Goal: Check status: Check status

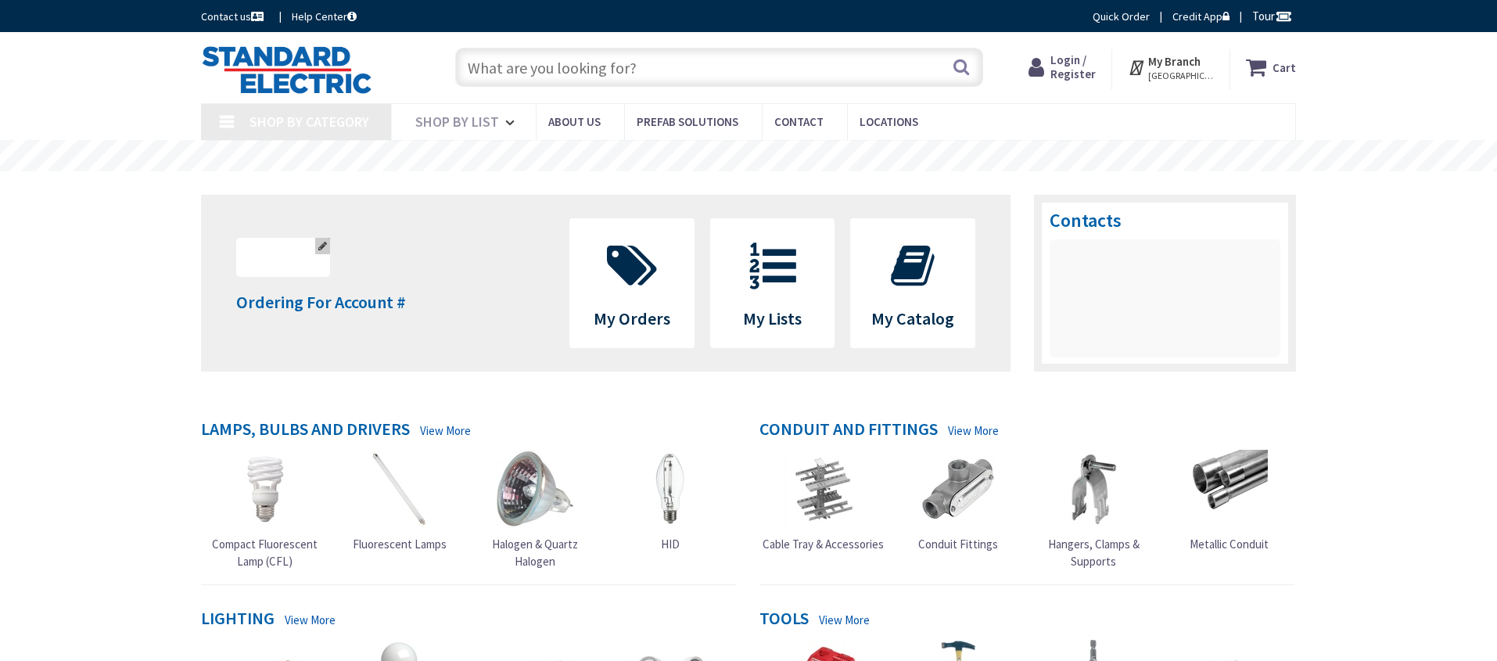
type input "[GEOGRAPHIC_DATA], [GEOGRAPHIC_DATA]"
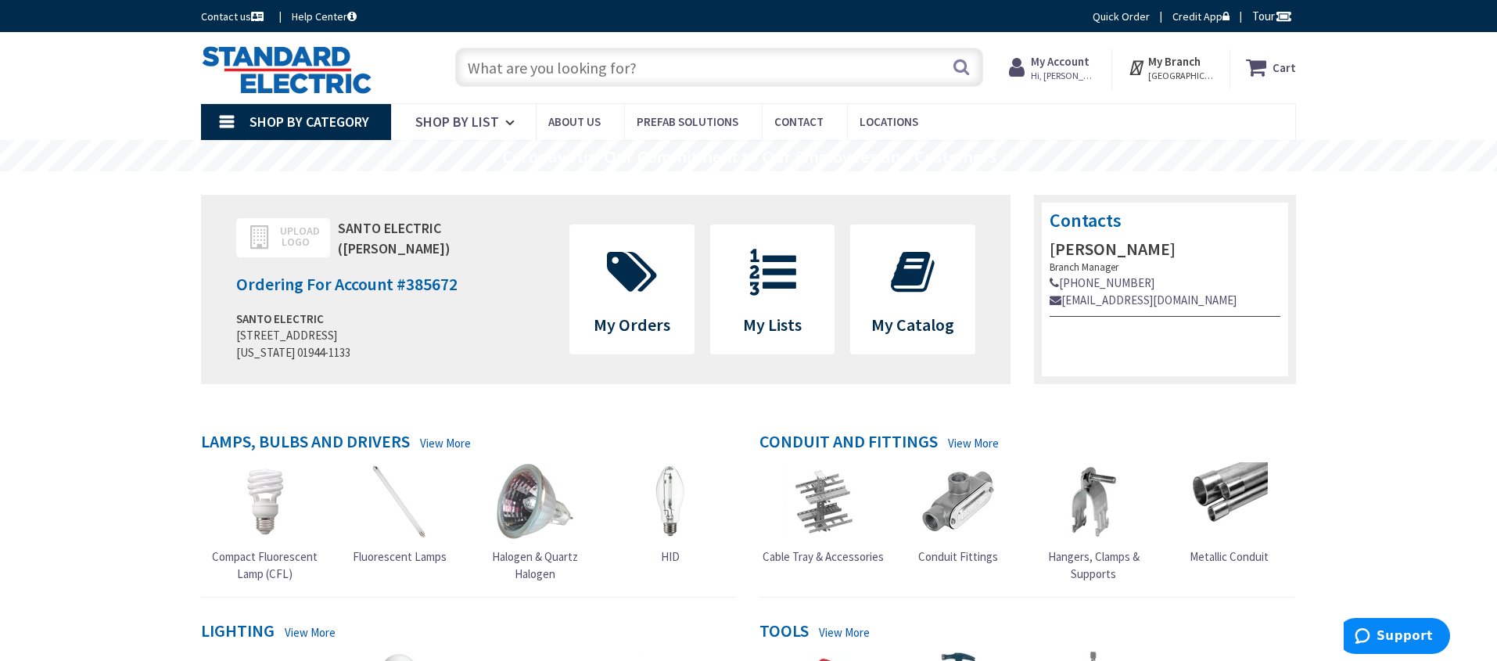
click at [1073, 68] on strong "My Account" at bounding box center [1060, 61] width 59 height 15
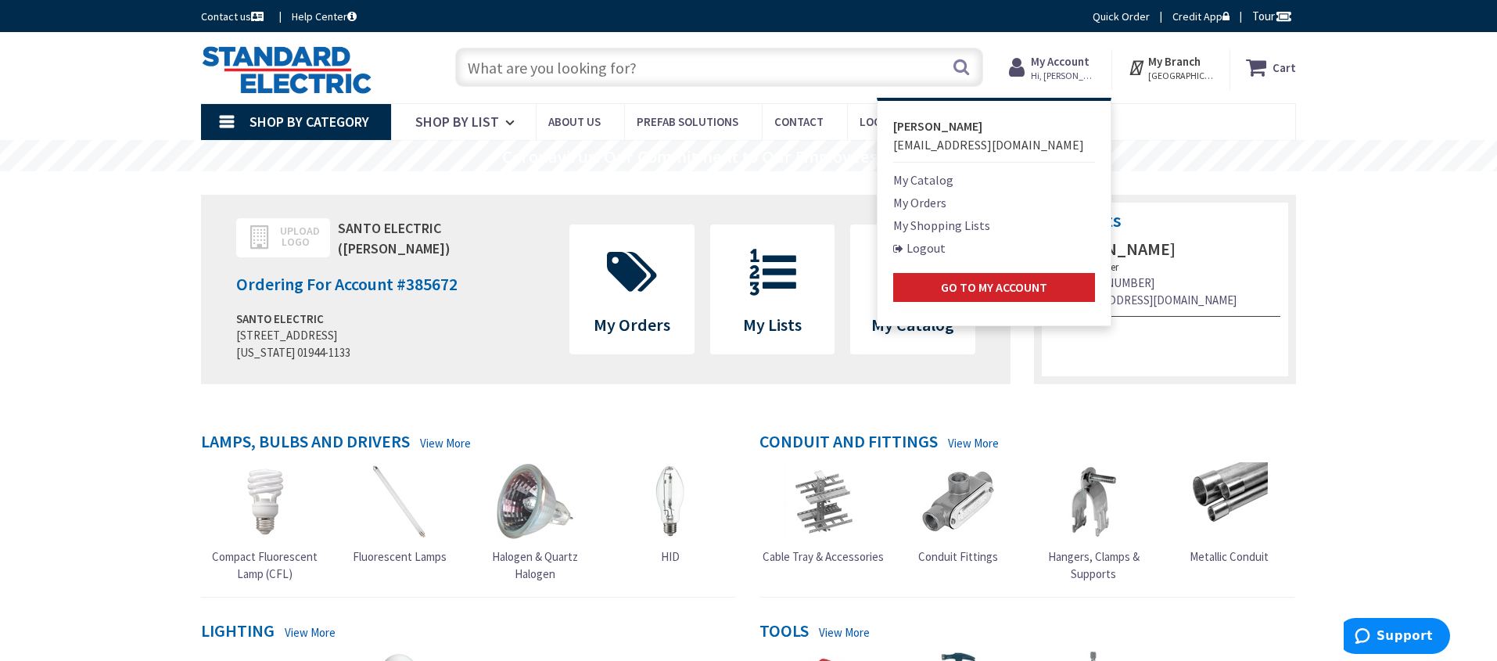
click at [933, 202] on link "My Orders" at bounding box center [919, 202] width 53 height 19
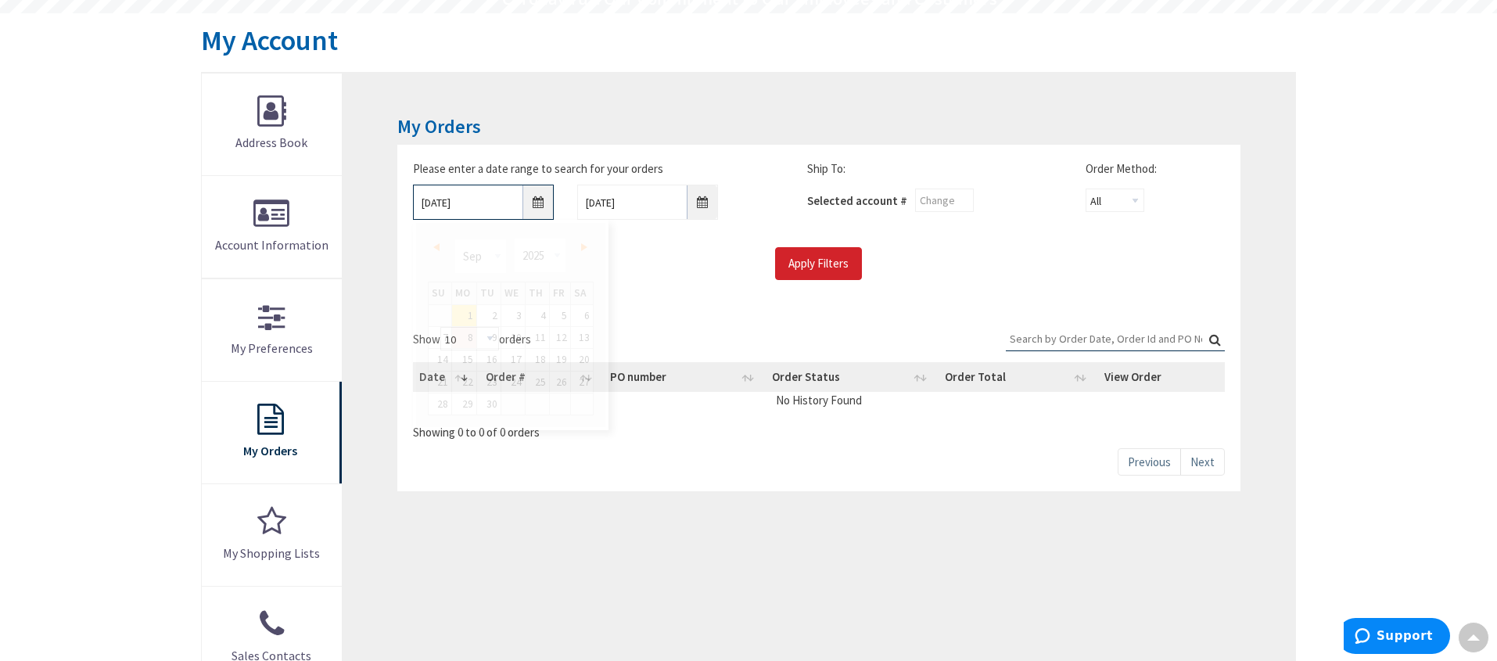
click at [529, 210] on input "[DATE]" at bounding box center [483, 202] width 141 height 35
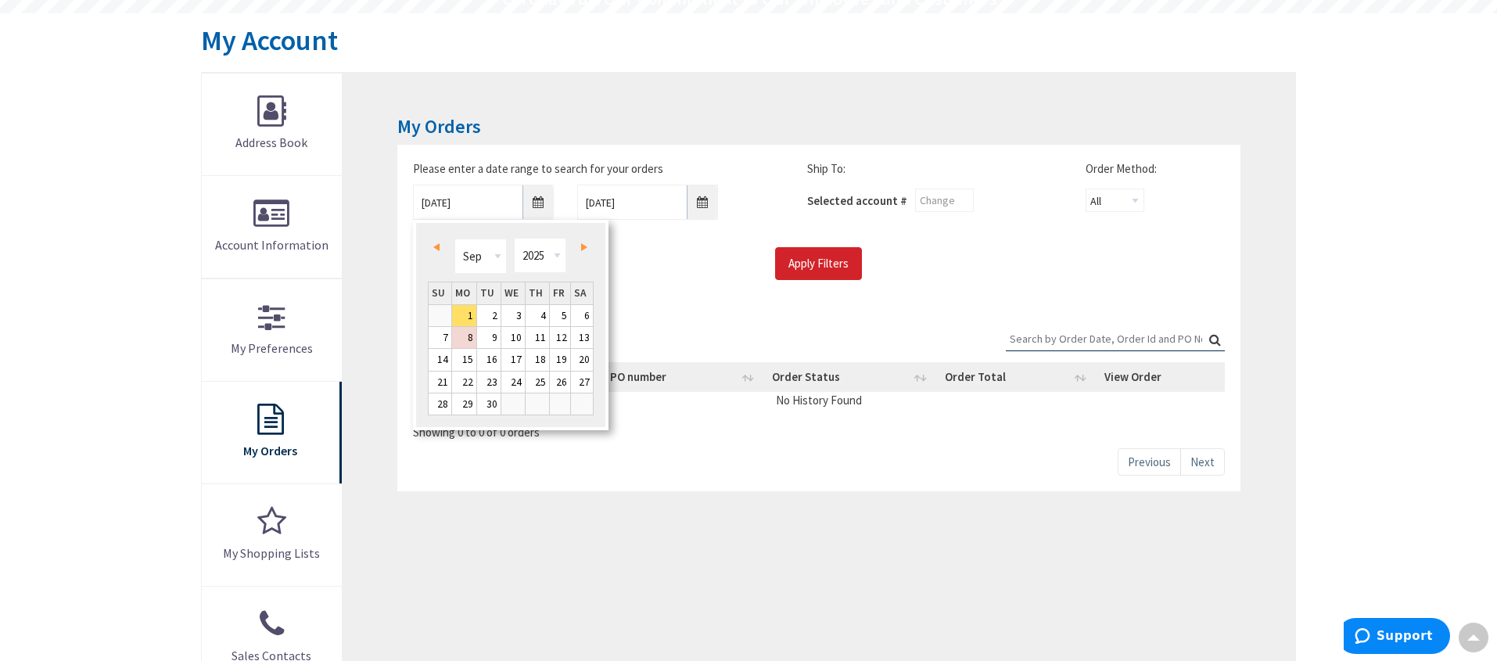
click at [435, 248] on span "Prev" at bounding box center [436, 247] width 6 height 8
click at [494, 320] on link "1" at bounding box center [488, 315] width 23 height 21
type input "[DATE]"
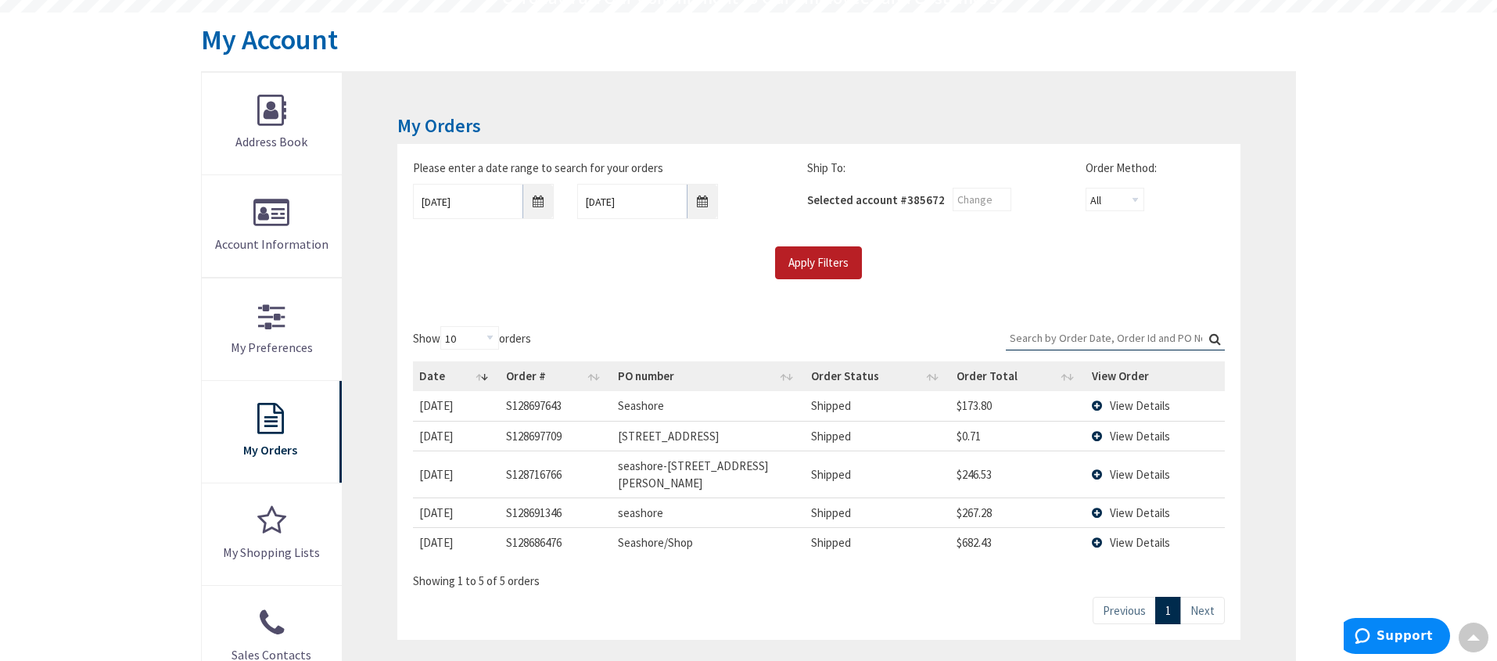
click at [837, 255] on input "Apply Filters" at bounding box center [818, 262] width 87 height 33
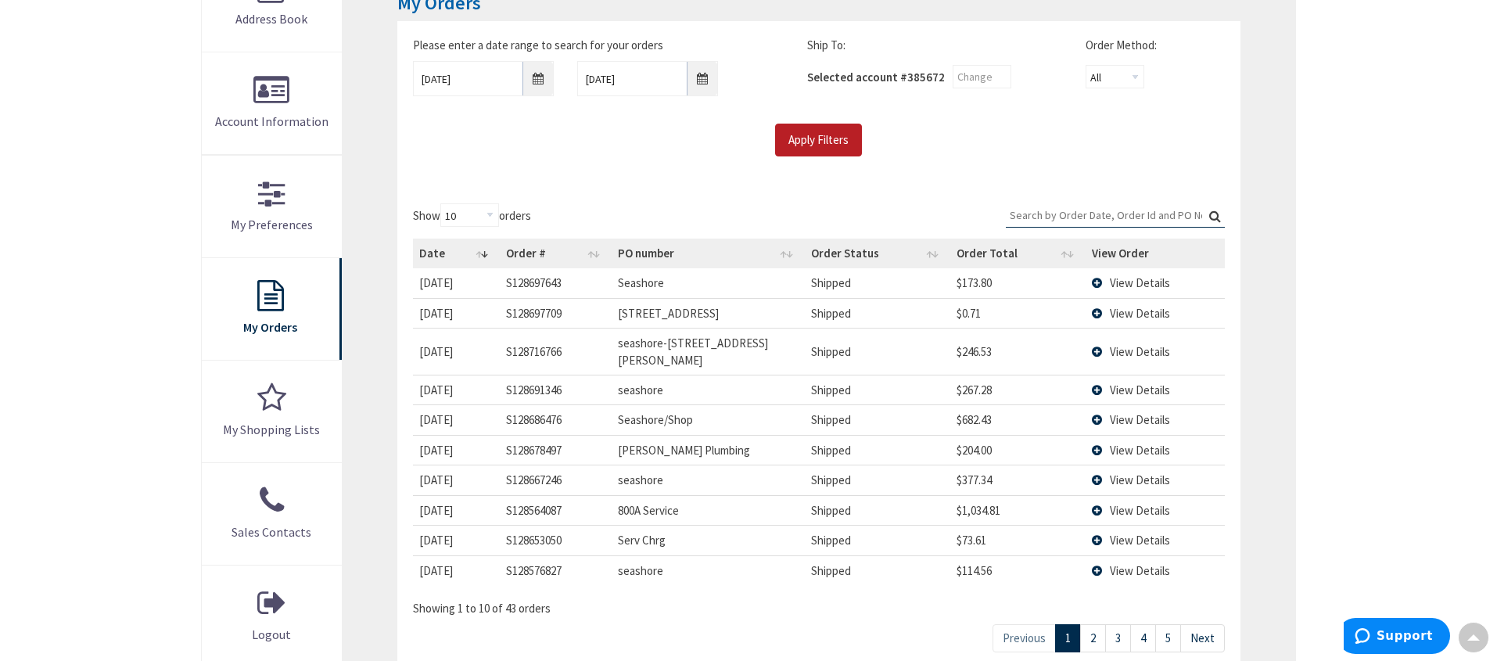
scroll to position [287, 0]
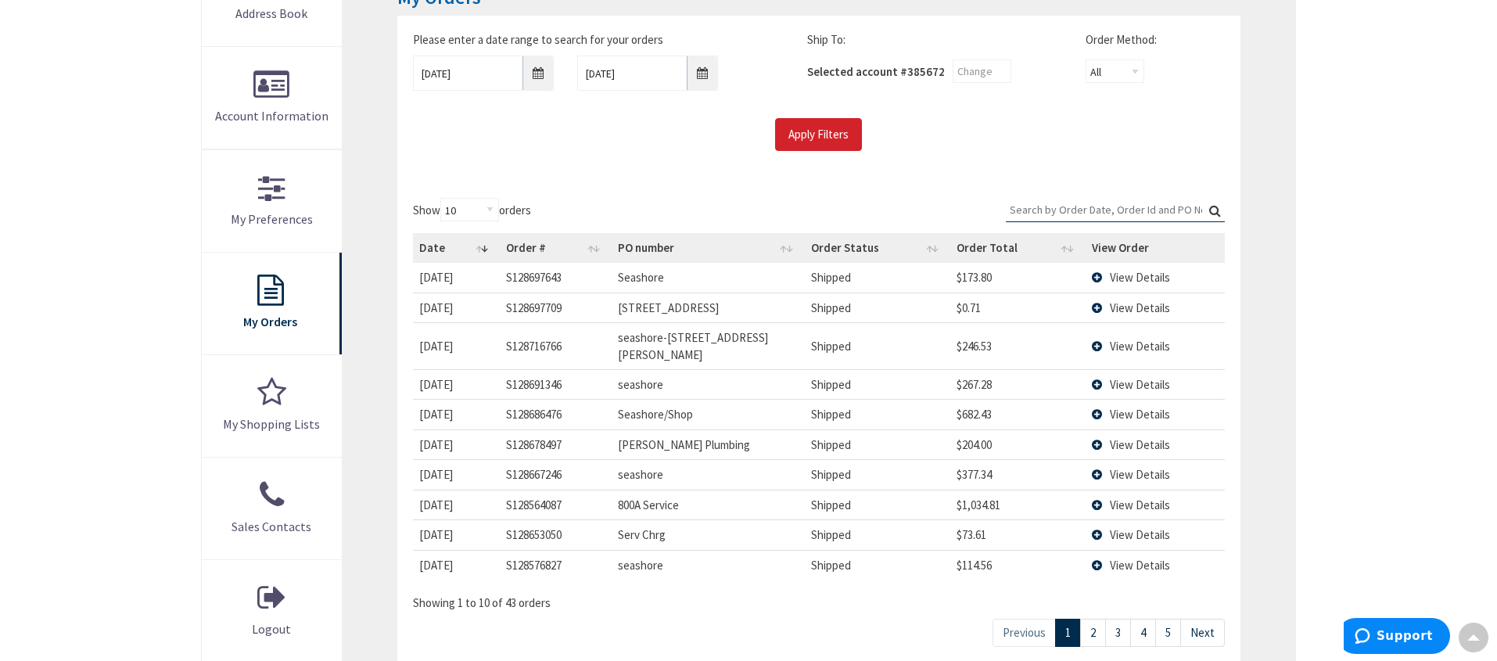
click at [1277, 203] on div "My Orders Please enter a date range to search for your orders [DATE] [DATE] Shi…" at bounding box center [819, 325] width 952 height 762
click at [1133, 497] on span "View Details" at bounding box center [1140, 504] width 60 height 15
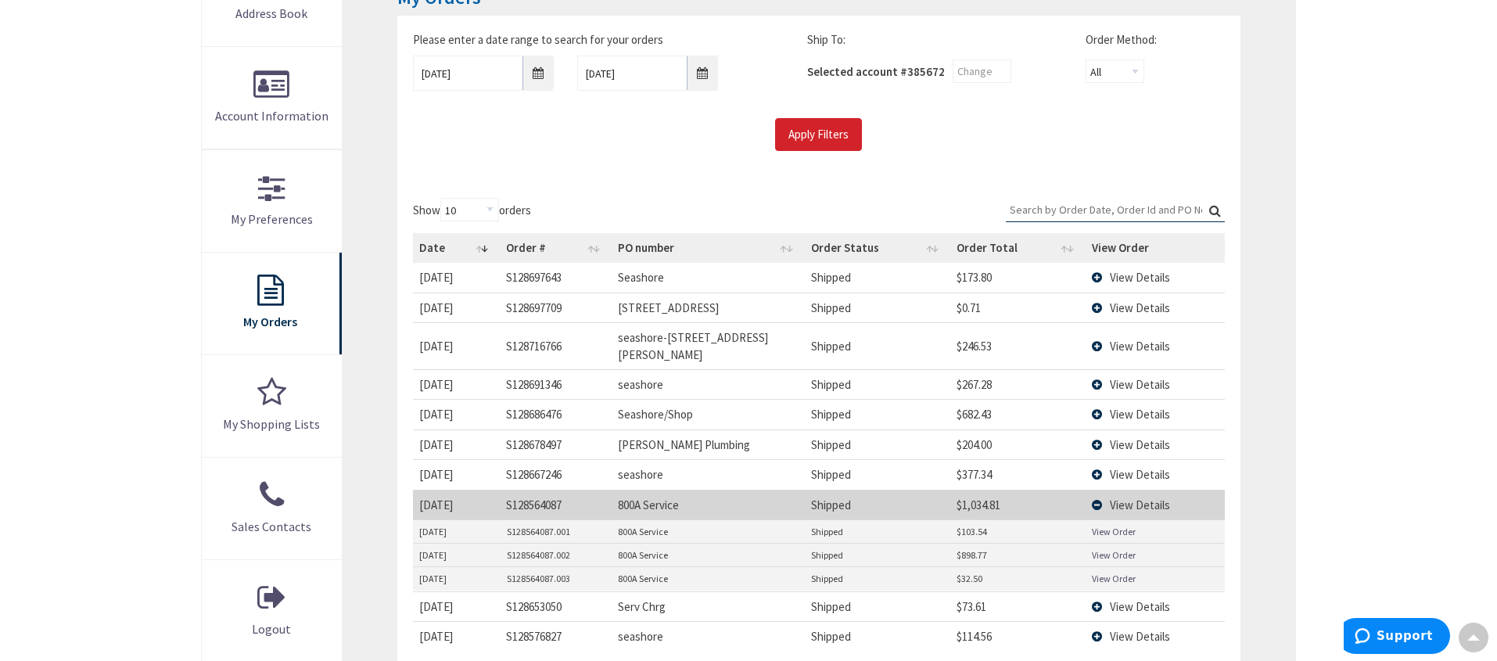
click at [1106, 548] on link "View Order" at bounding box center [1114, 554] width 44 height 13
click at [1117, 497] on span "View Details" at bounding box center [1140, 504] width 60 height 15
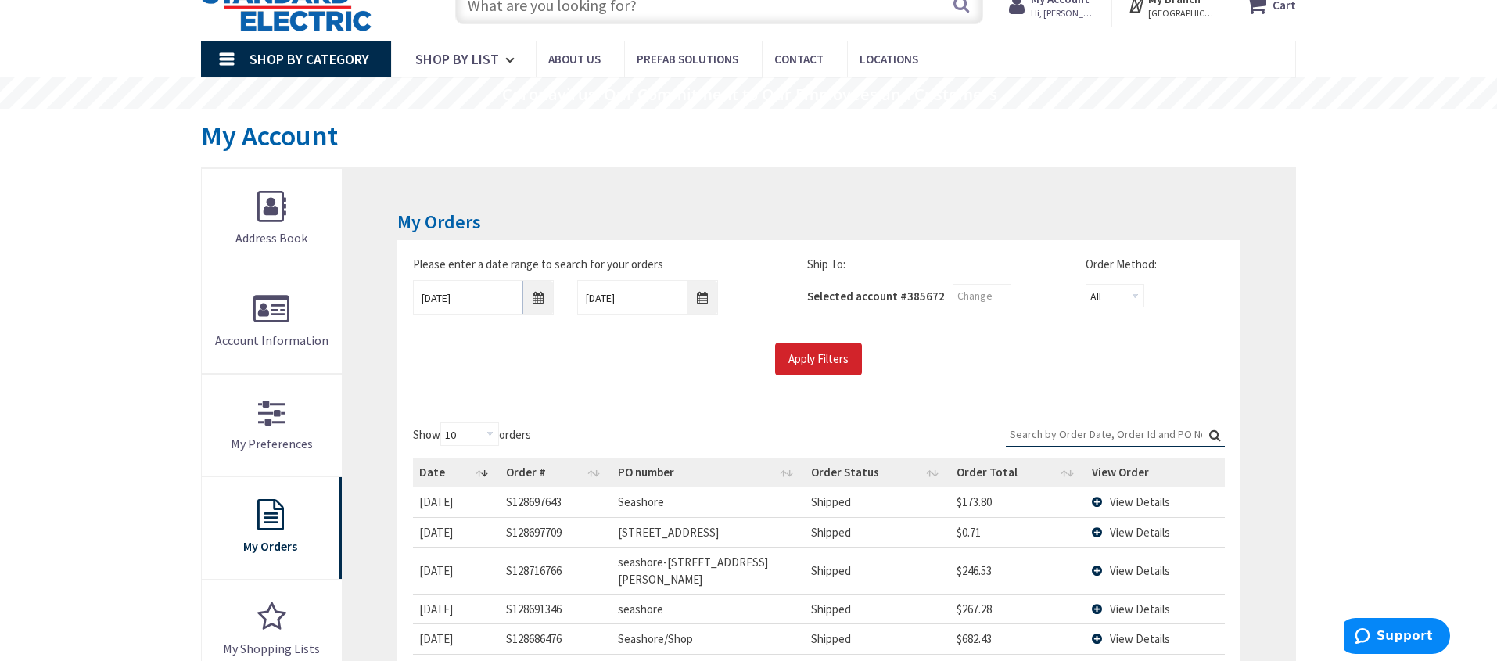
scroll to position [0, 0]
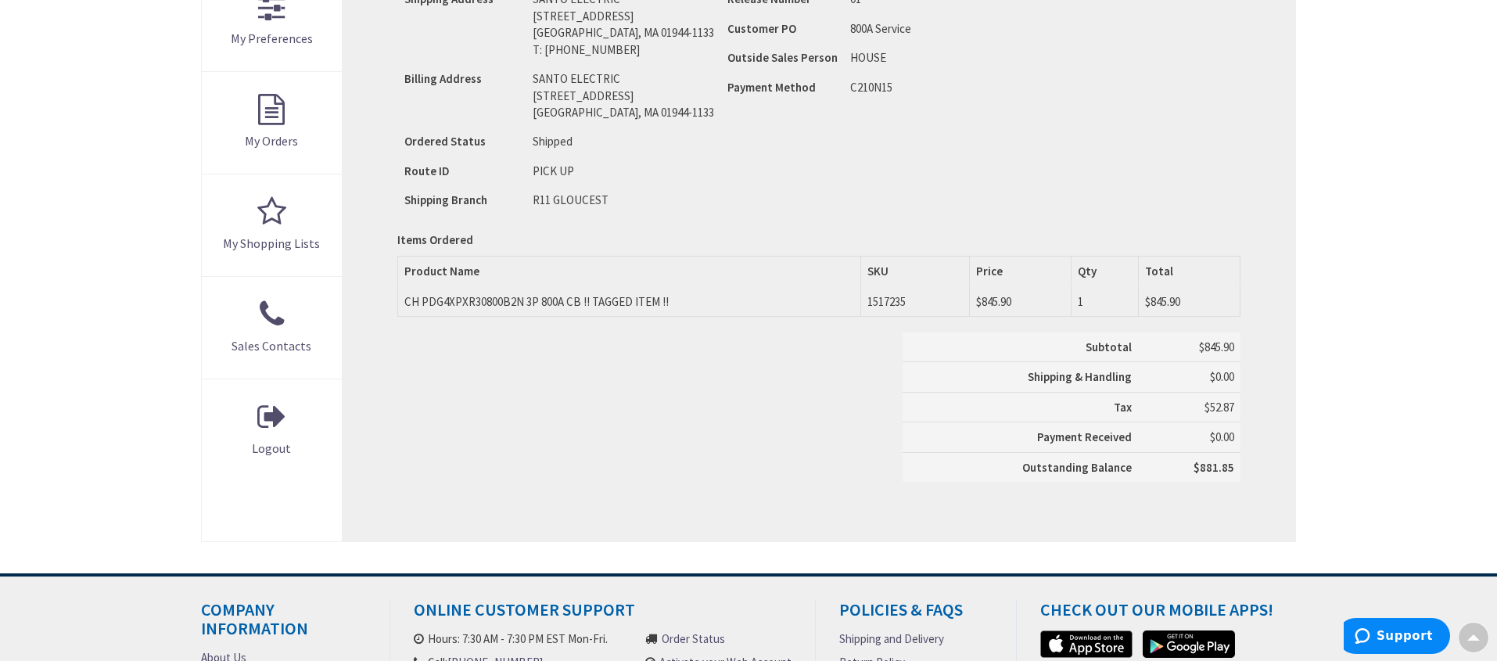
scroll to position [471, 0]
